Goal: Task Accomplishment & Management: Use online tool/utility

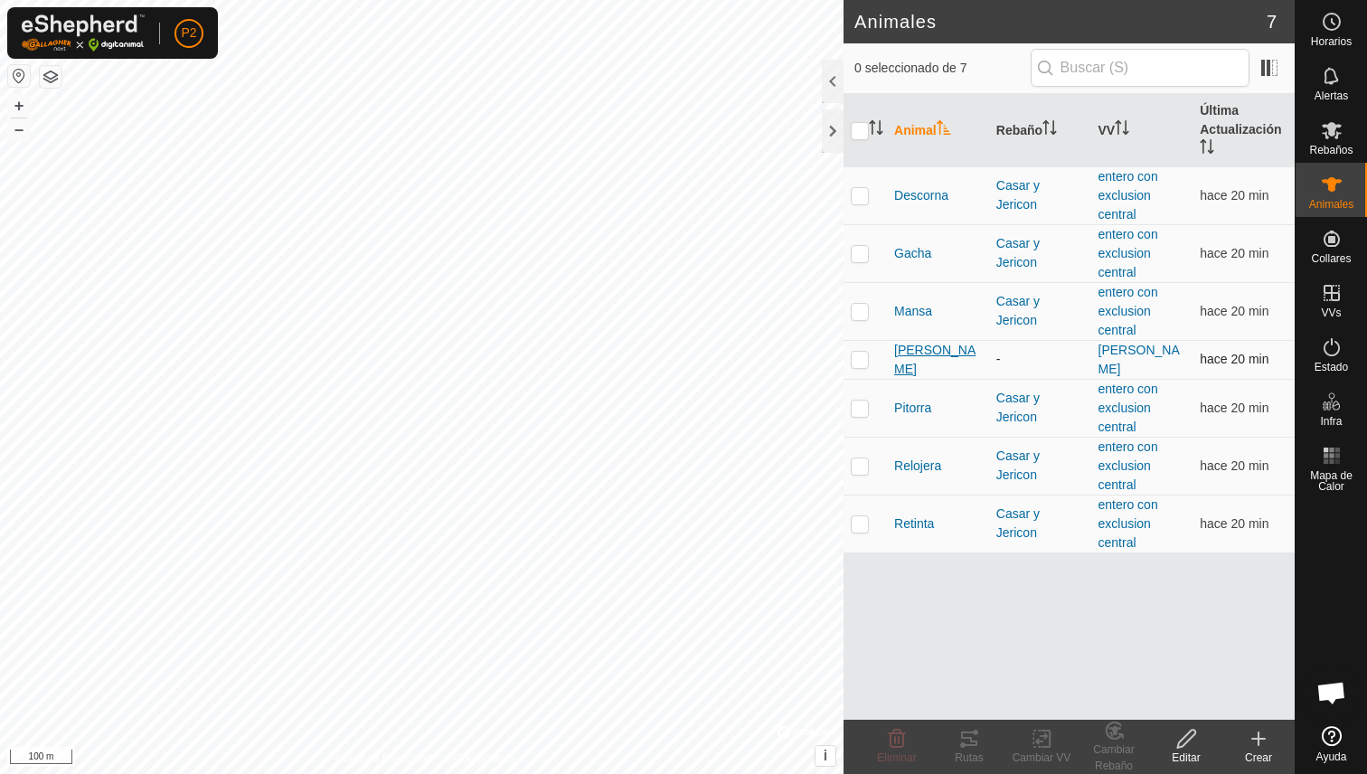
click at [924, 359] on span "[PERSON_NAME]" at bounding box center [938, 360] width 88 height 38
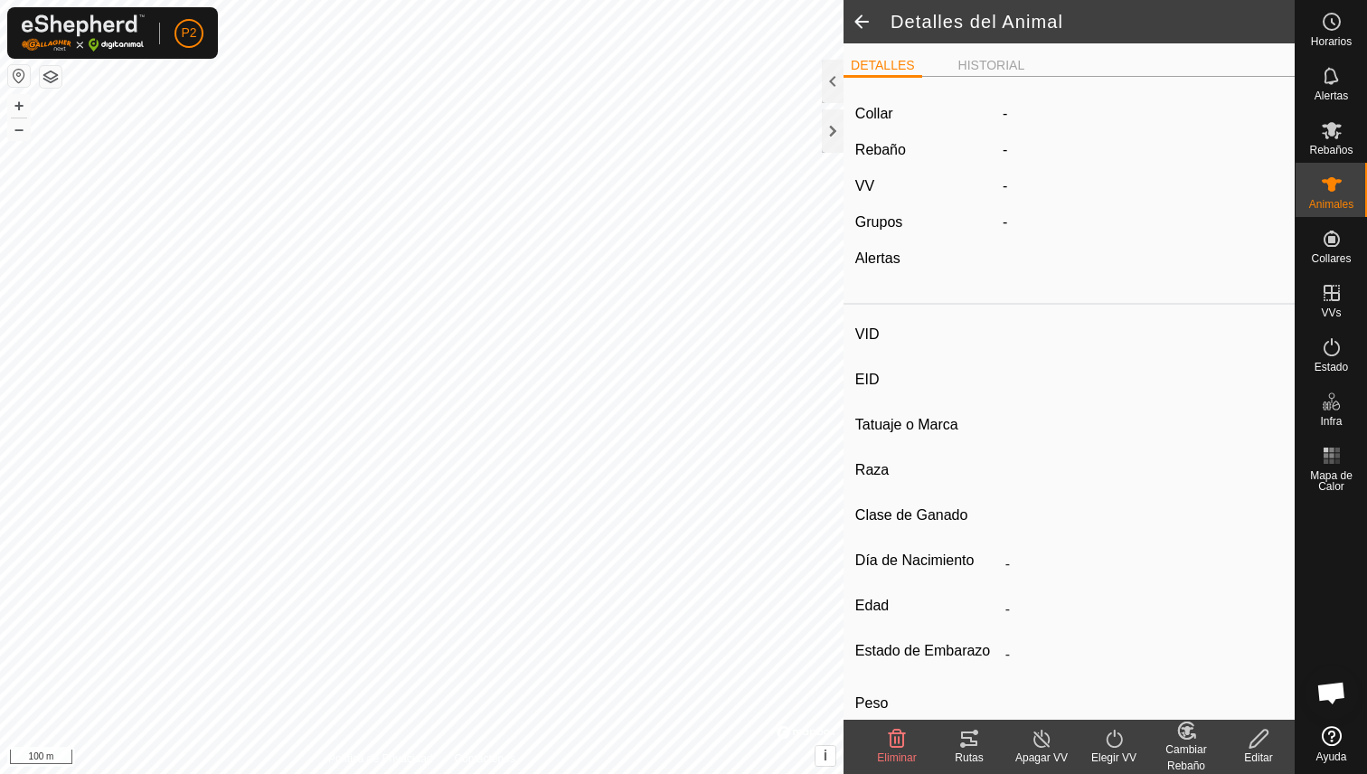
type input "[PERSON_NAME]"
type input "000061520465326"
type input "-"
type input "Limusina"
type input "-"
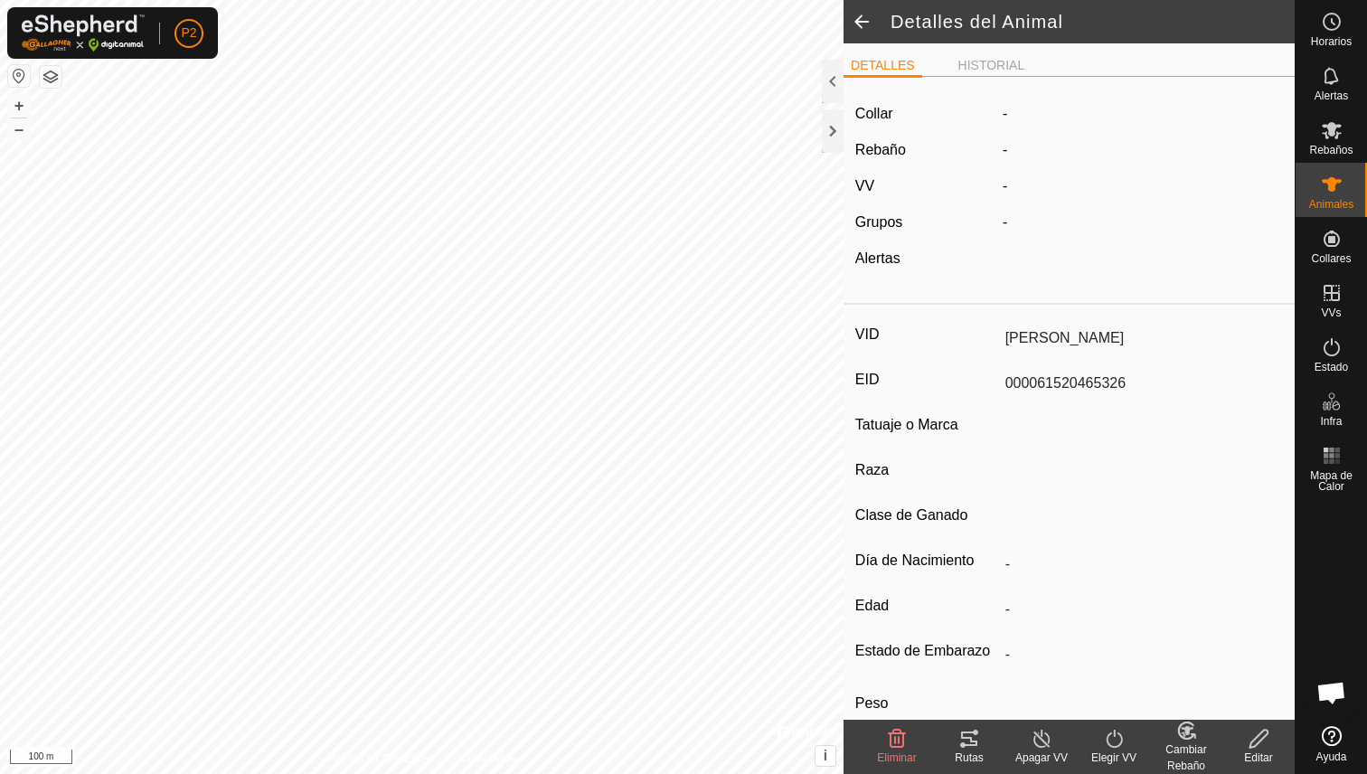
type input "03/2016"
type input "9 years 8 months"
type input "1100 kg"
type input "-"
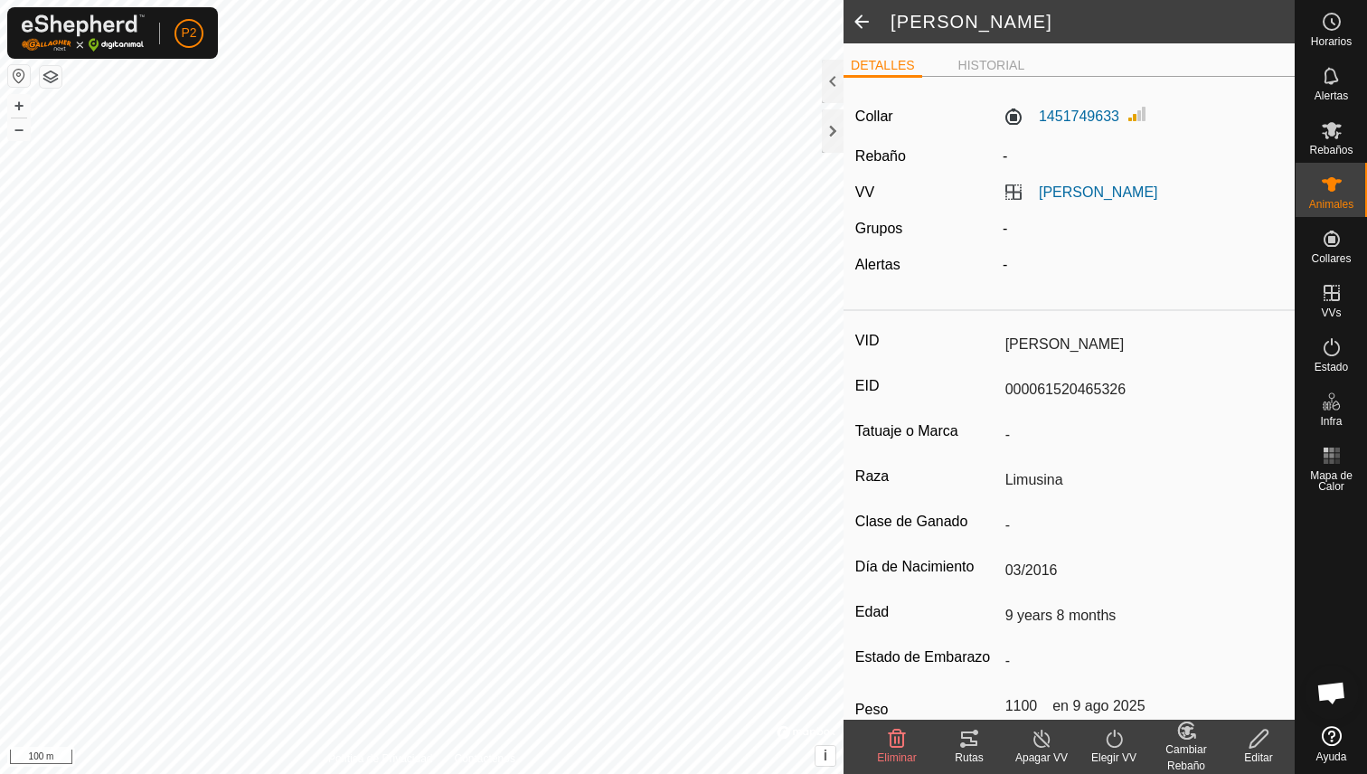
click at [970, 736] on icon at bounding box center [970, 739] width 22 height 22
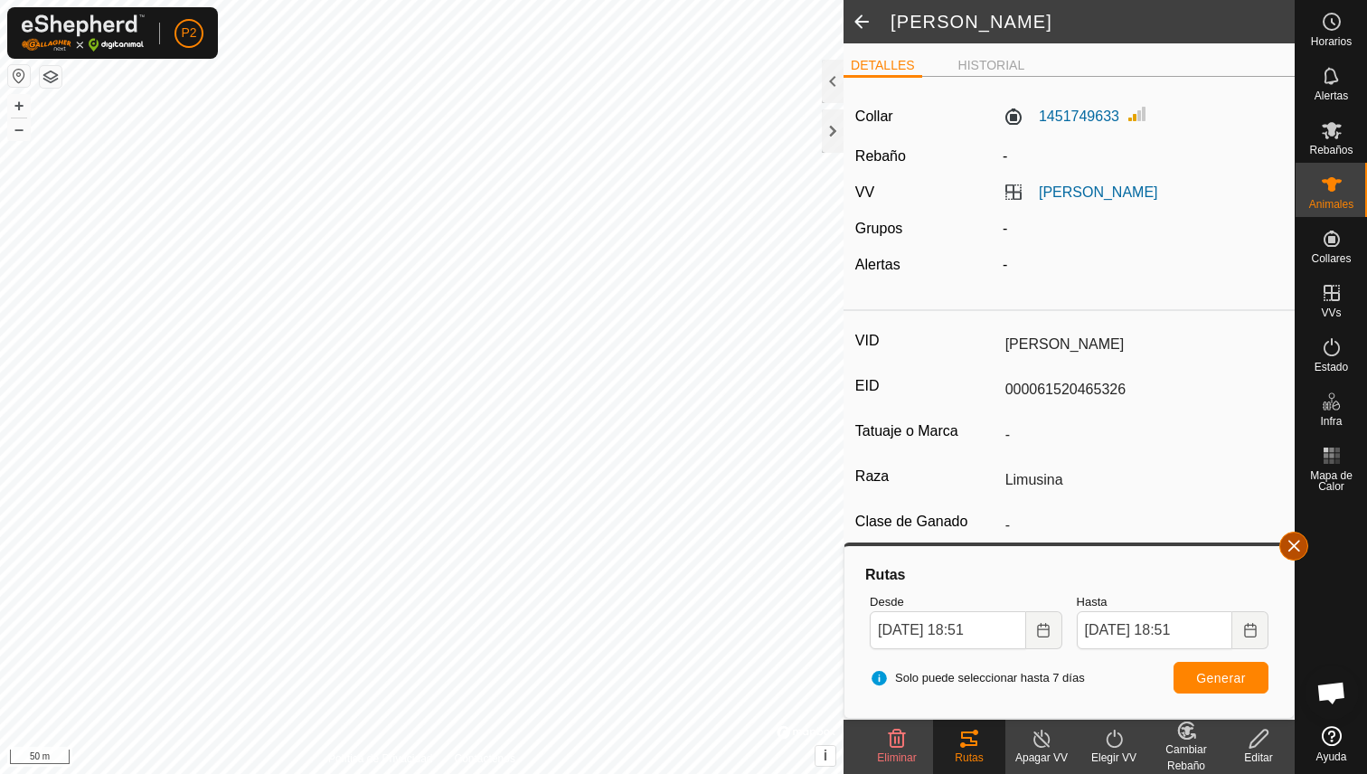
click at [1296, 540] on button "button" at bounding box center [1294, 546] width 29 height 29
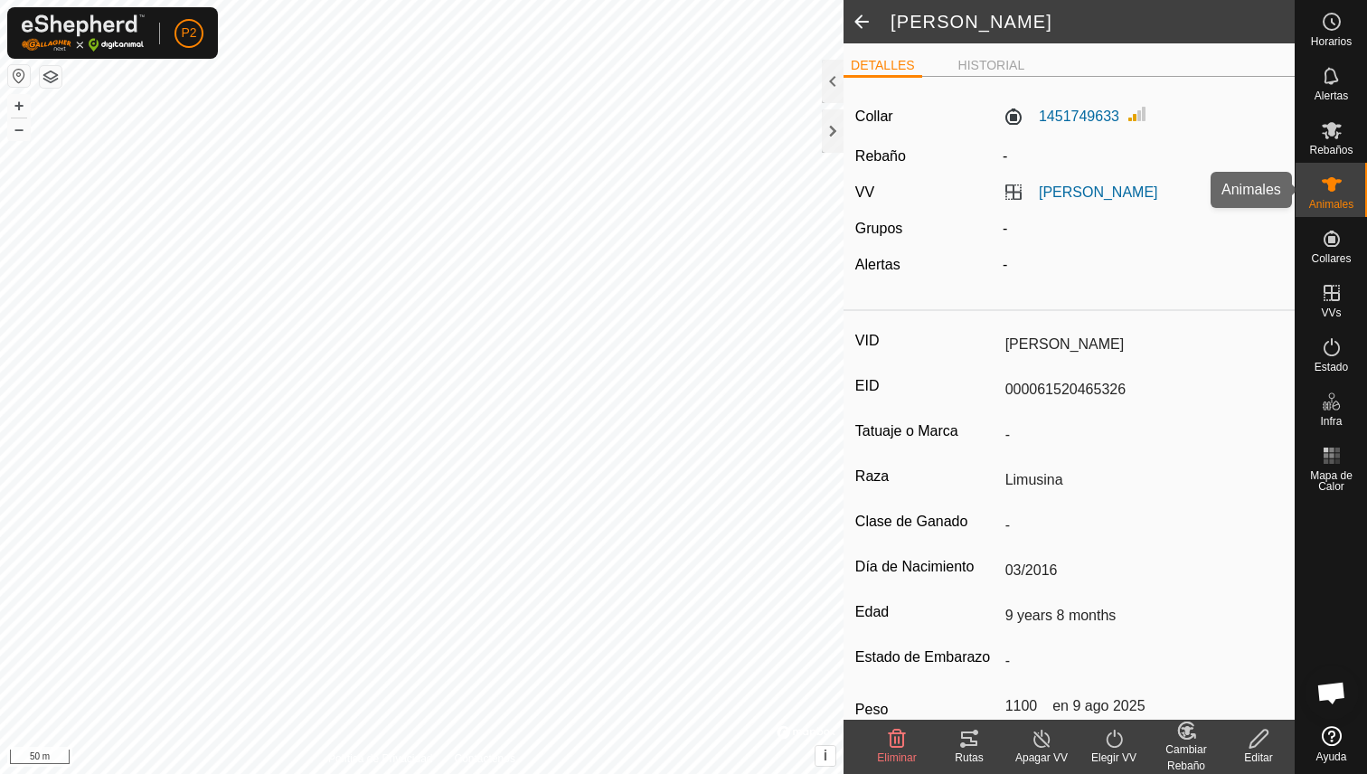
click at [1335, 180] on icon at bounding box center [1332, 184] width 20 height 14
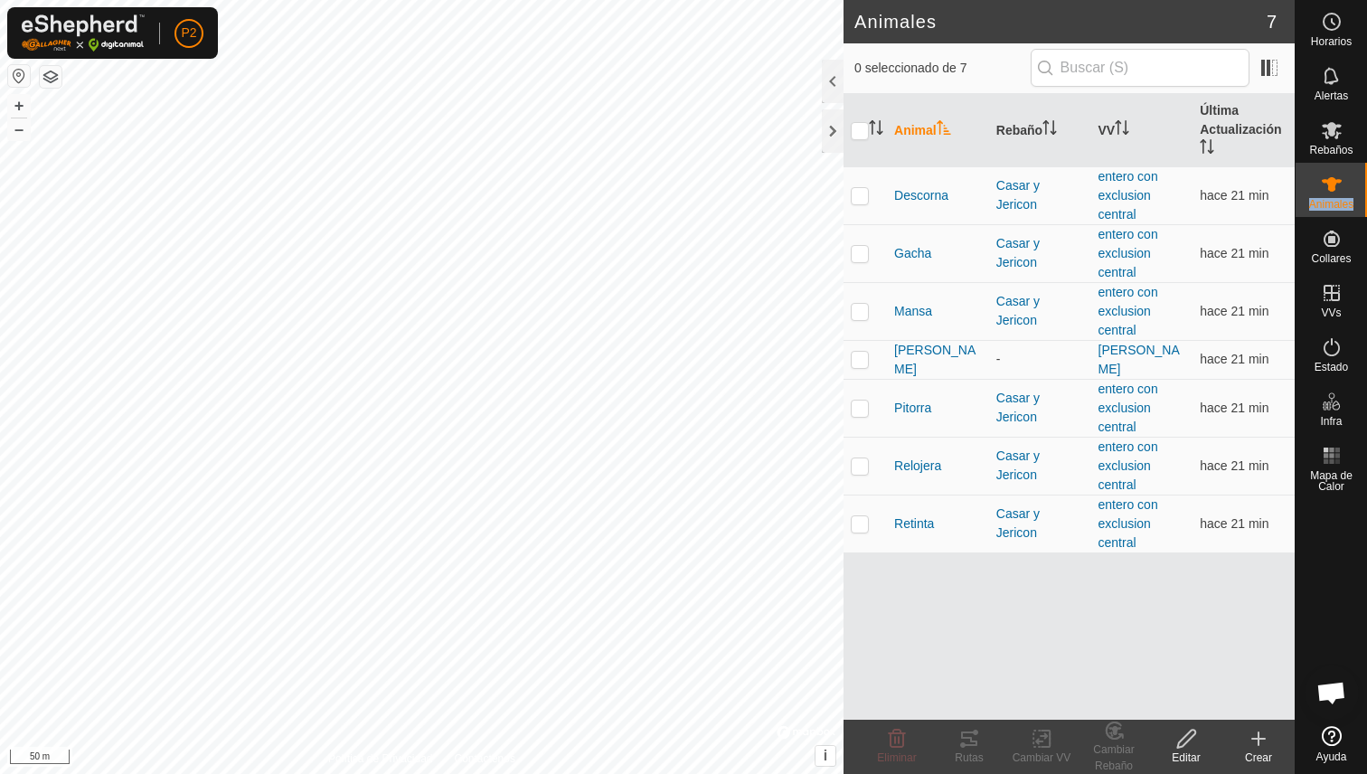
click at [1335, 180] on icon at bounding box center [1332, 184] width 20 height 14
click at [856, 193] on p-checkbox at bounding box center [860, 195] width 18 height 14
checkbox input "true"
click at [855, 254] on p-checkbox at bounding box center [860, 253] width 18 height 14
checkbox input "true"
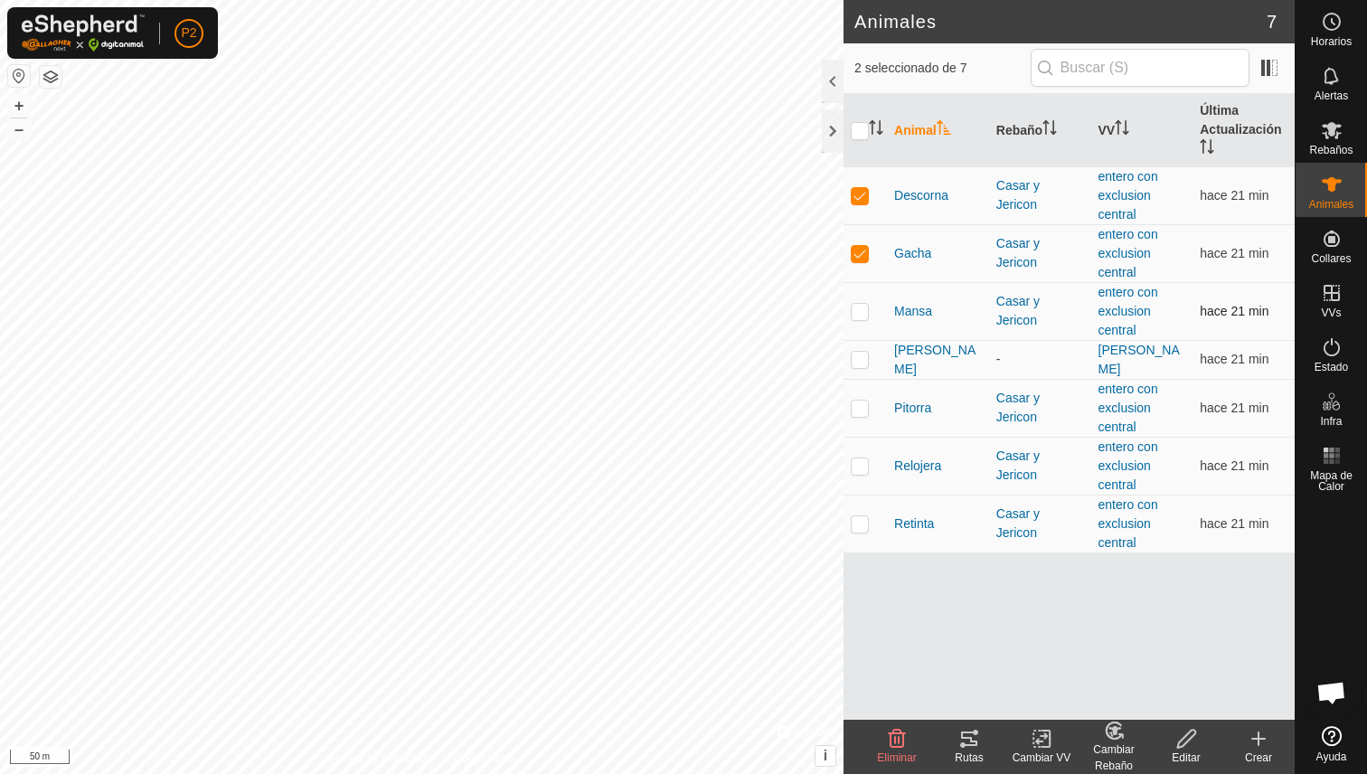
click at [860, 307] on p-checkbox at bounding box center [860, 311] width 18 height 14
click at [974, 732] on icon at bounding box center [969, 739] width 16 height 14
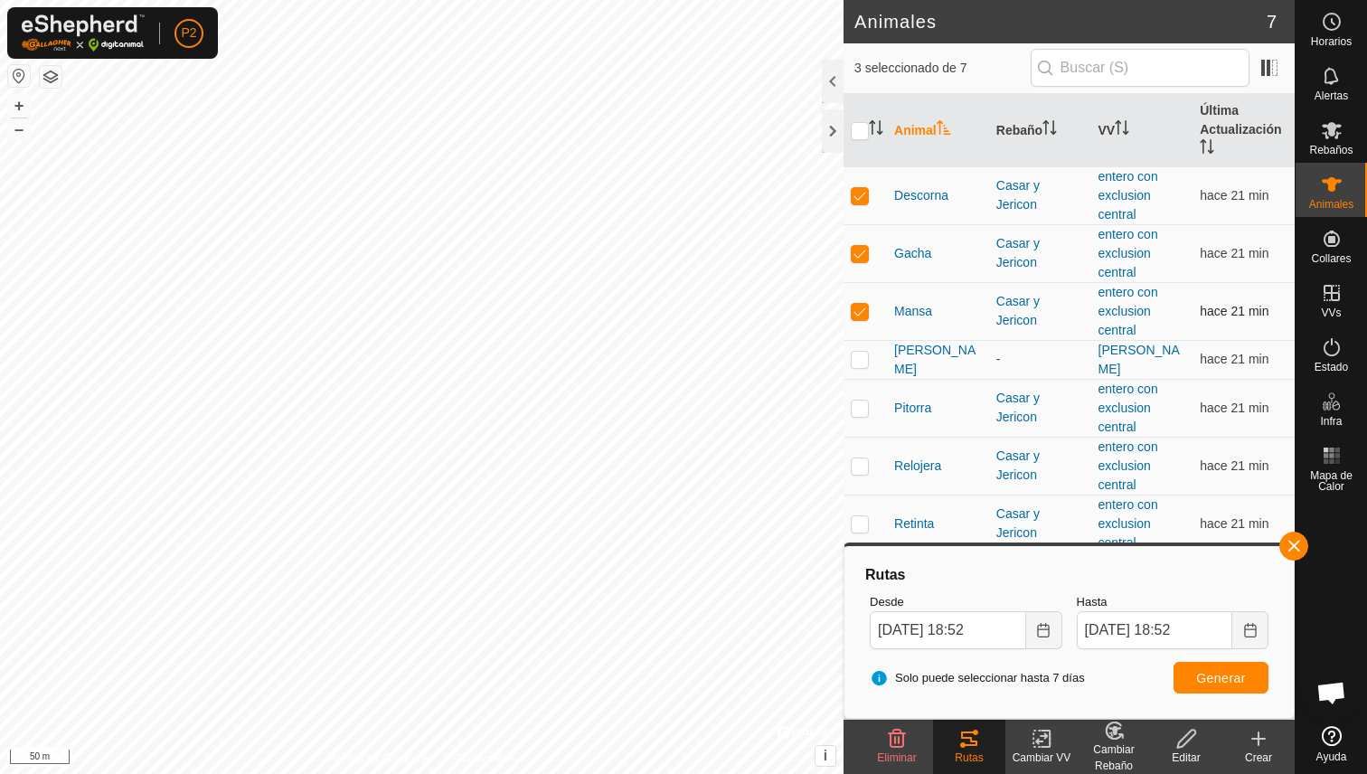
click at [862, 311] on p-checkbox at bounding box center [860, 311] width 18 height 14
checkbox input "false"
click at [856, 257] on p-checkbox at bounding box center [860, 253] width 18 height 14
checkbox input "false"
click at [858, 207] on td at bounding box center [865, 195] width 43 height 58
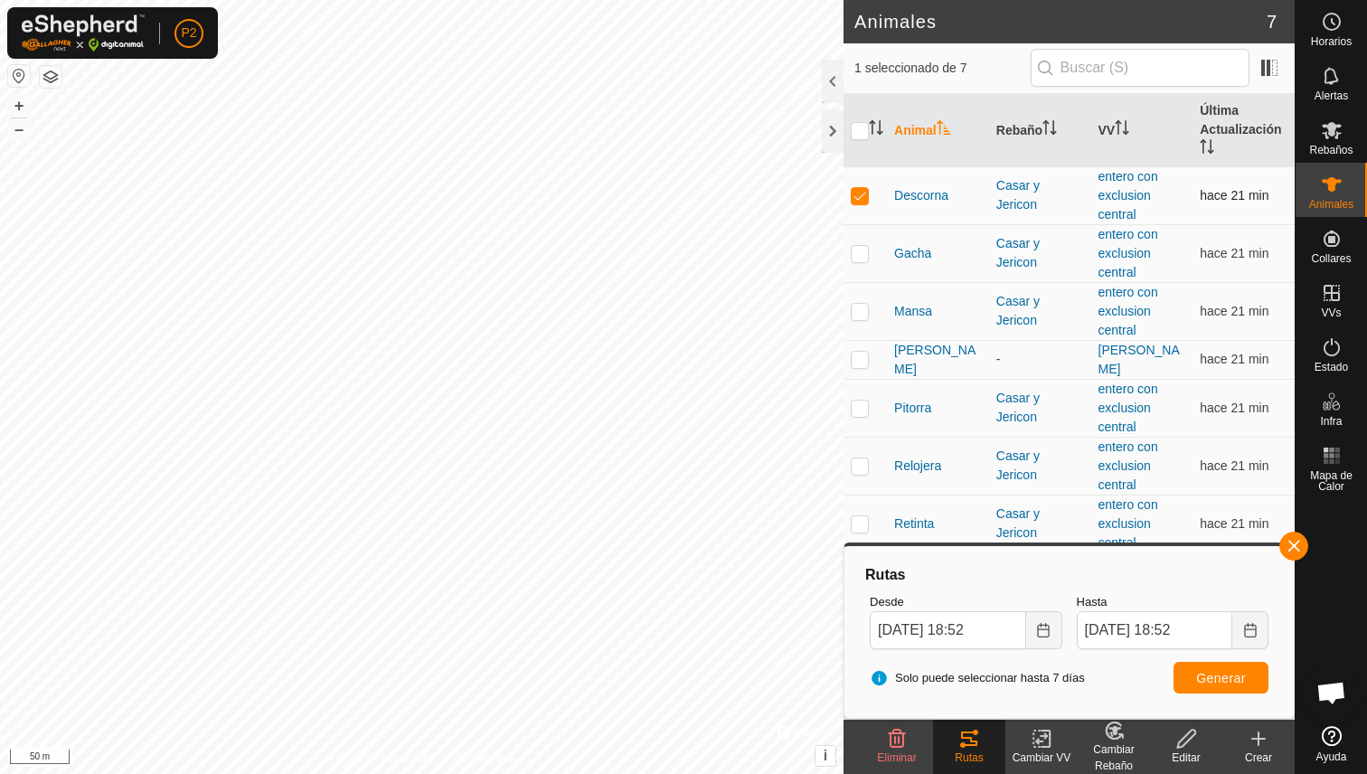
checkbox input "false"
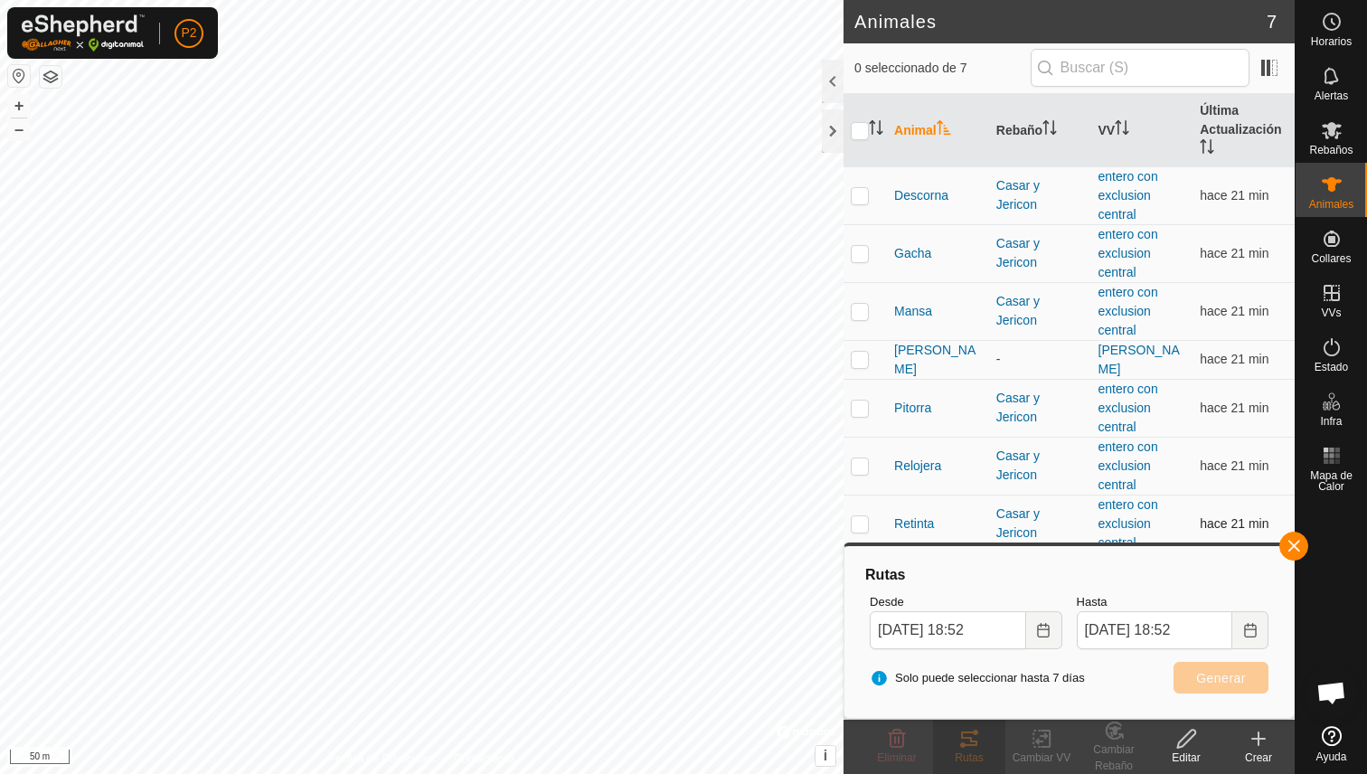
click at [861, 518] on p-checkbox at bounding box center [860, 523] width 18 height 14
checkbox input "true"
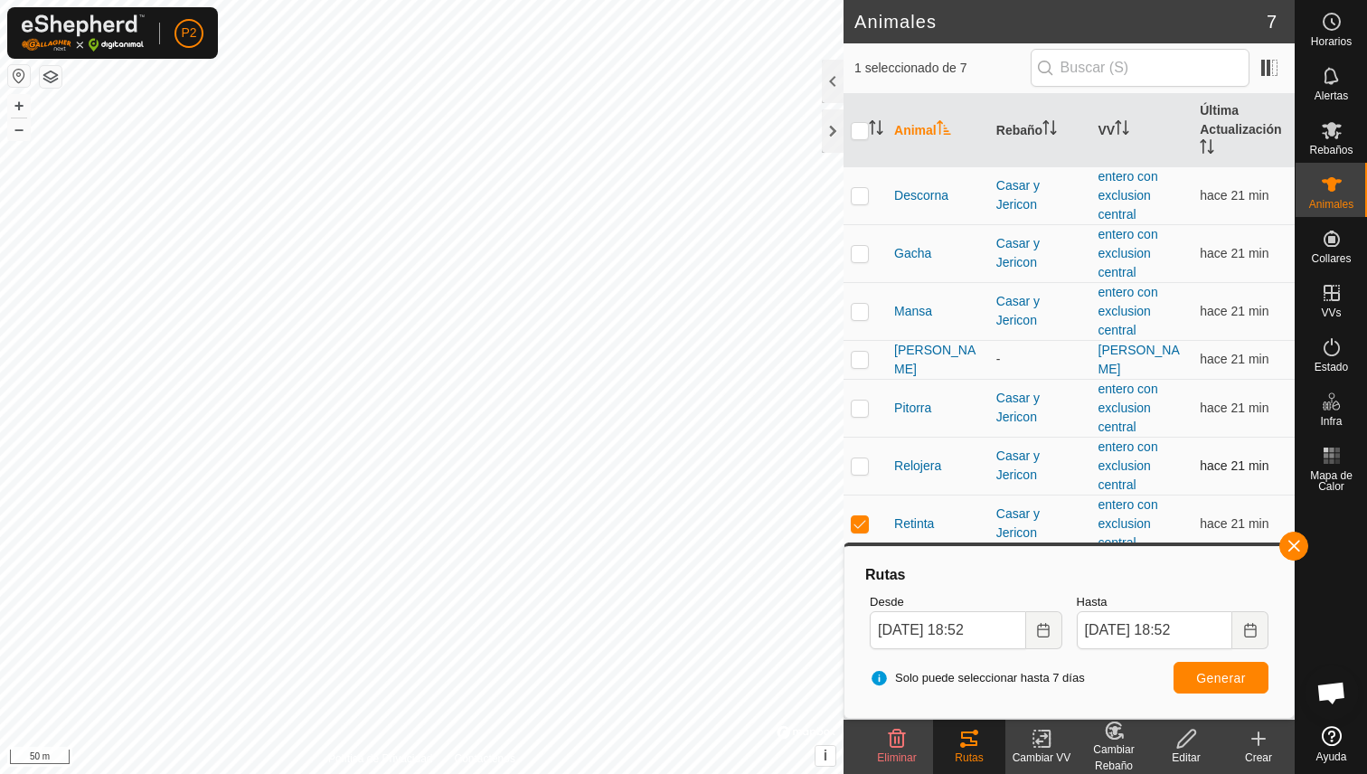
click at [861, 458] on p-checkbox at bounding box center [860, 465] width 18 height 14
checkbox input "true"
click at [861, 403] on p-checkbox at bounding box center [860, 408] width 18 height 14
checkbox input "true"
click at [1203, 680] on span "Generar" at bounding box center [1221, 678] width 50 height 14
